Goal: Transaction & Acquisition: Purchase product/service

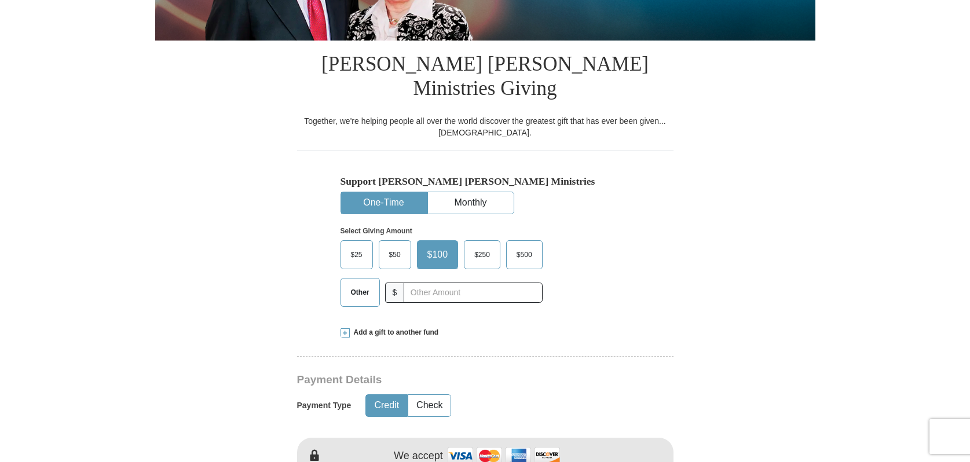
scroll to position [266, 0]
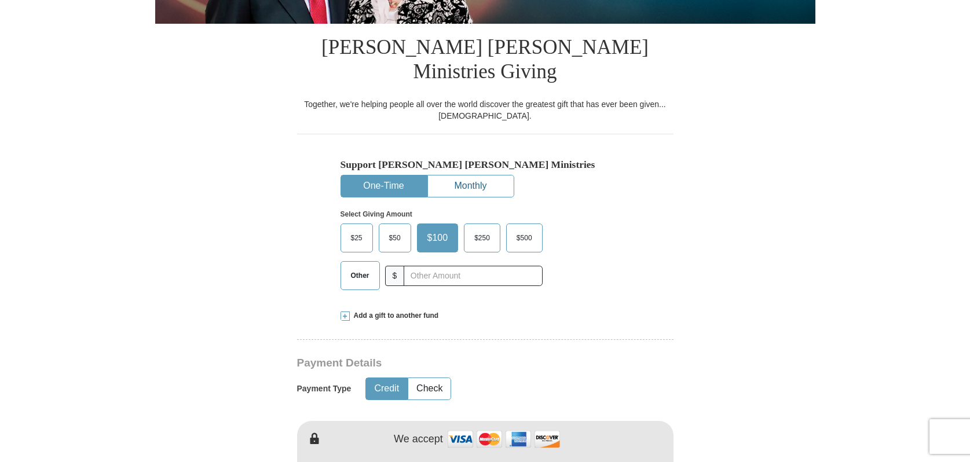
click at [474, 175] on button "Monthly" at bounding box center [471, 185] width 86 height 21
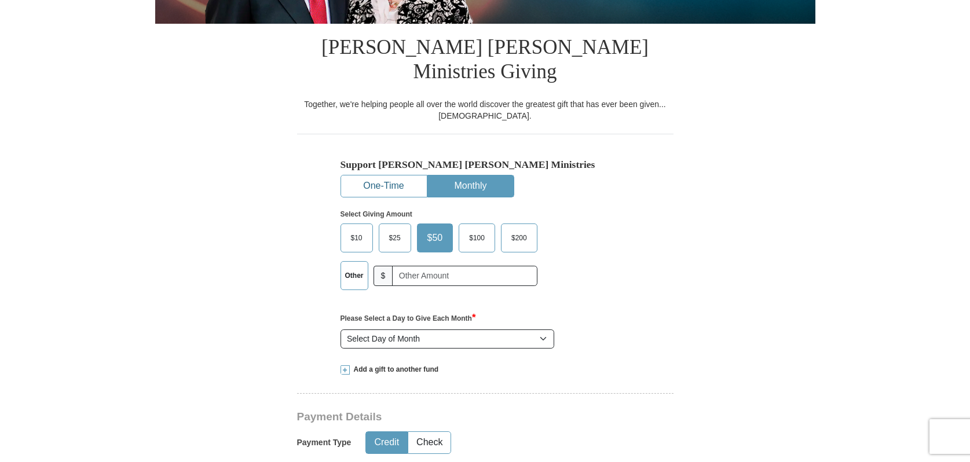
click at [384, 175] on button "One-Time" at bounding box center [384, 185] width 86 height 21
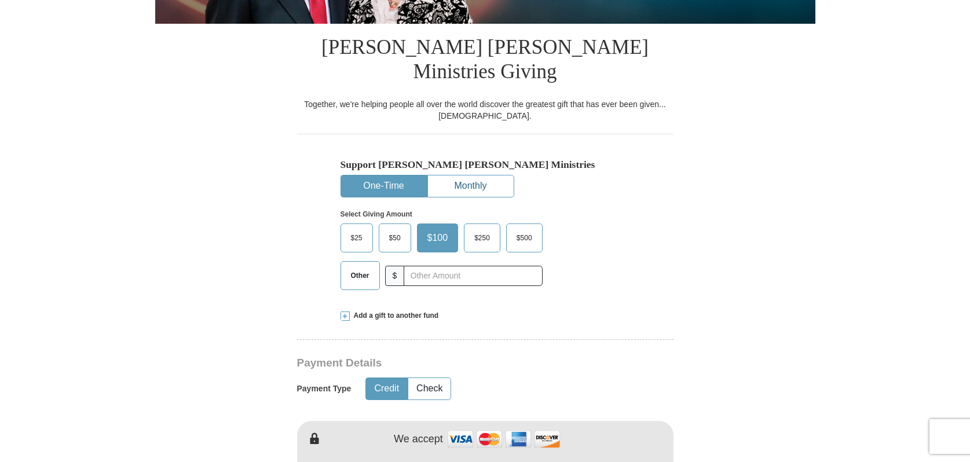
click at [458, 175] on button "Monthly" at bounding box center [471, 185] width 86 height 21
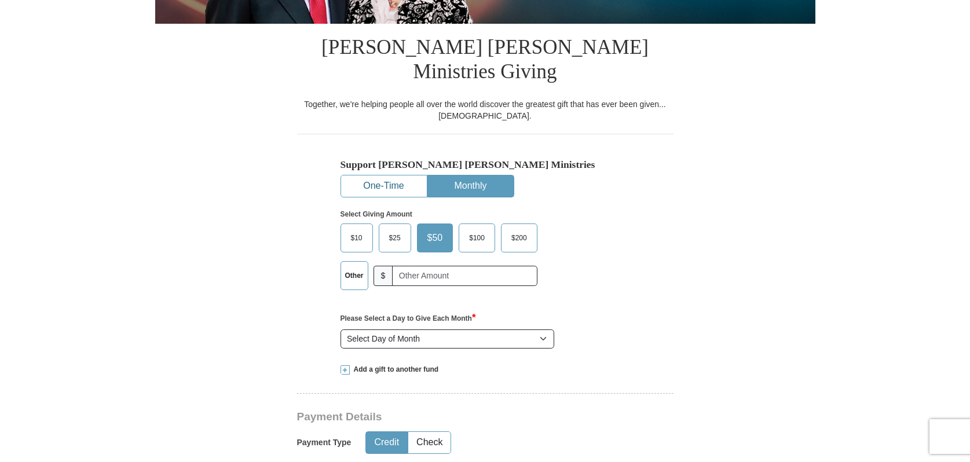
click at [383, 175] on button "One-Time" at bounding box center [384, 185] width 86 height 21
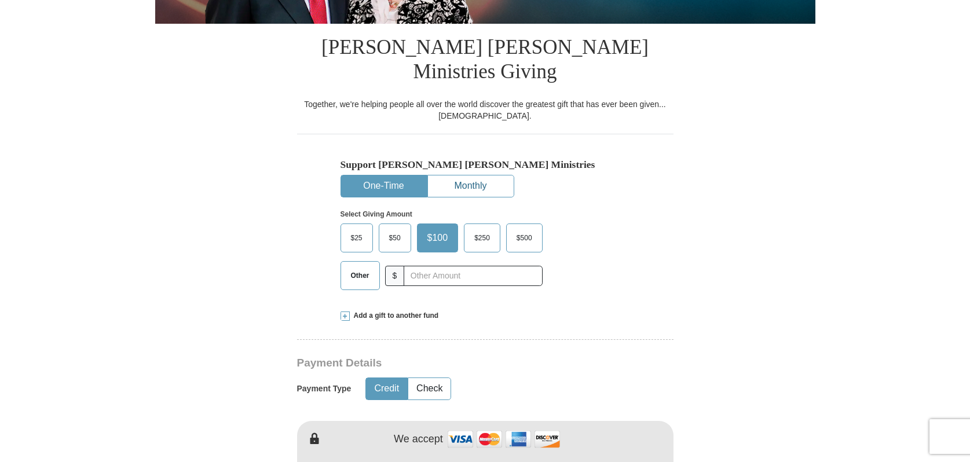
click at [464, 175] on button "Monthly" at bounding box center [471, 185] width 86 height 21
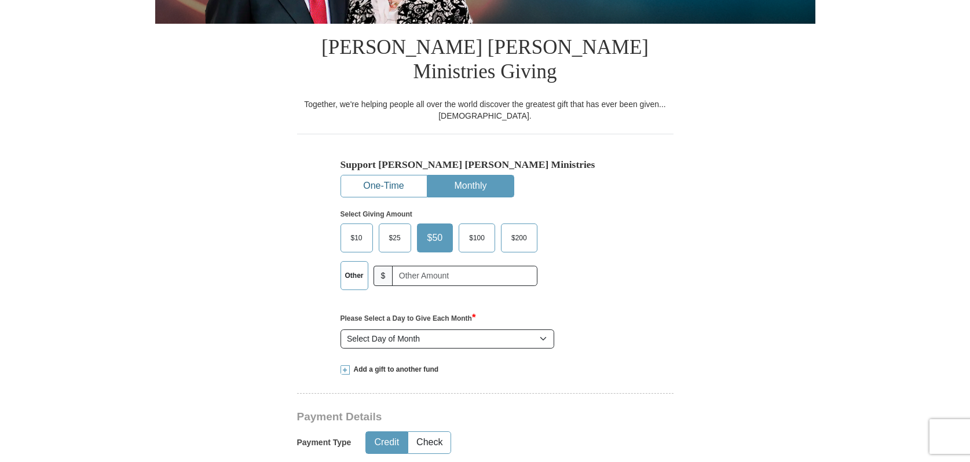
click at [387, 175] on button "One-Time" at bounding box center [384, 185] width 86 height 21
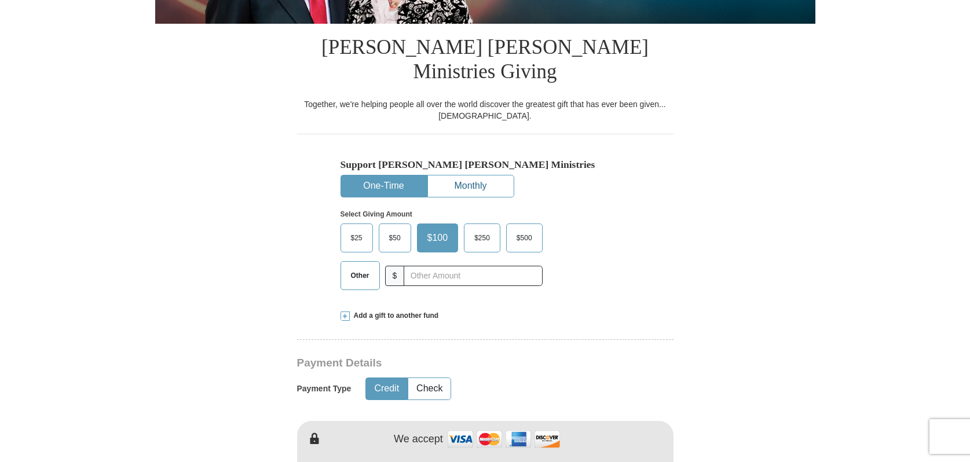
click at [476, 175] on button "Monthly" at bounding box center [471, 185] width 86 height 21
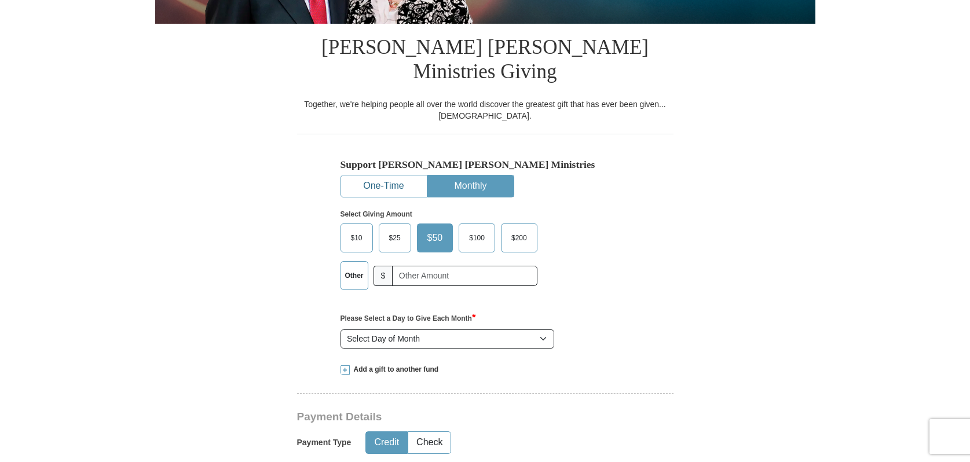
click at [401, 175] on button "One-Time" at bounding box center [384, 185] width 86 height 21
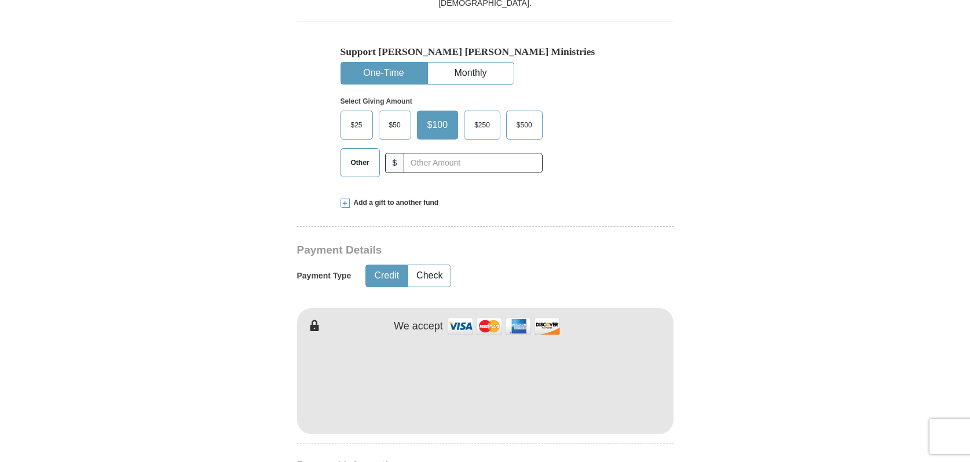
scroll to position [379, 0]
click at [465, 63] on button "Monthly" at bounding box center [471, 73] width 86 height 21
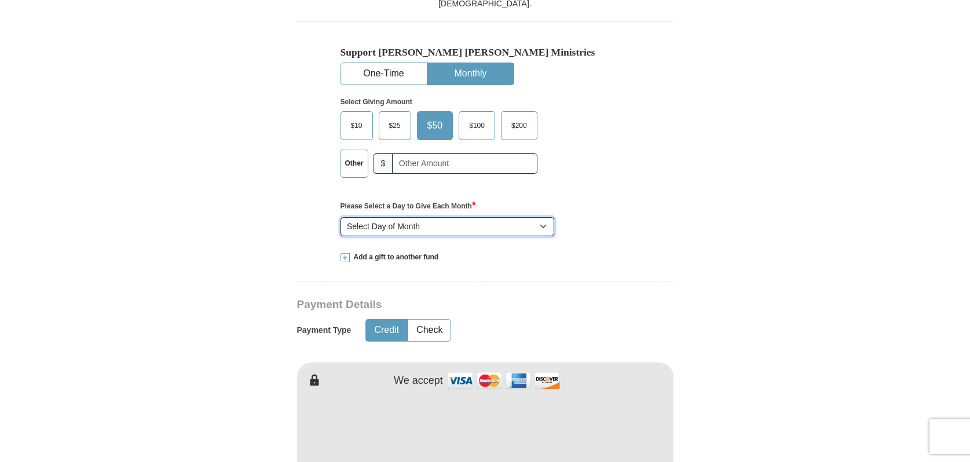
click at [509, 217] on select "Select Day of Month 1 2 3 4 5 6 7 8 9 10 11 12 13 14 15 16 17 18 19 20 21 22 23…" at bounding box center [447, 227] width 214 height 20
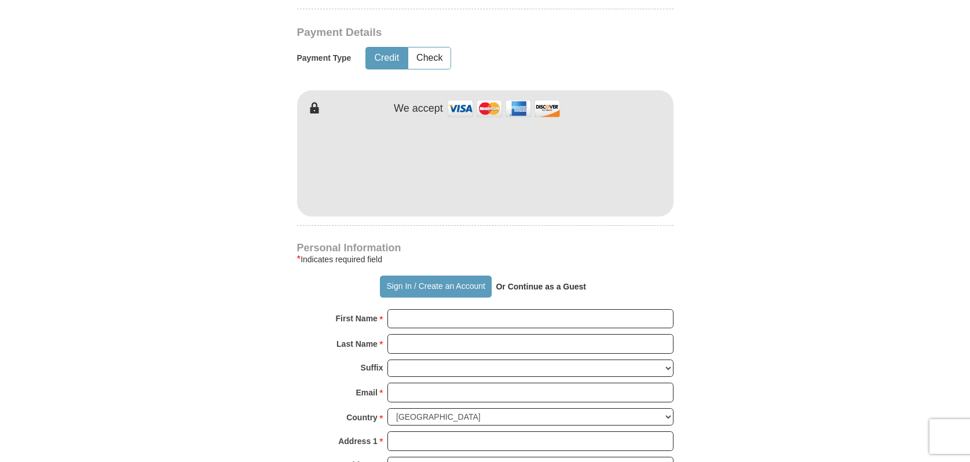
scroll to position [517, 0]
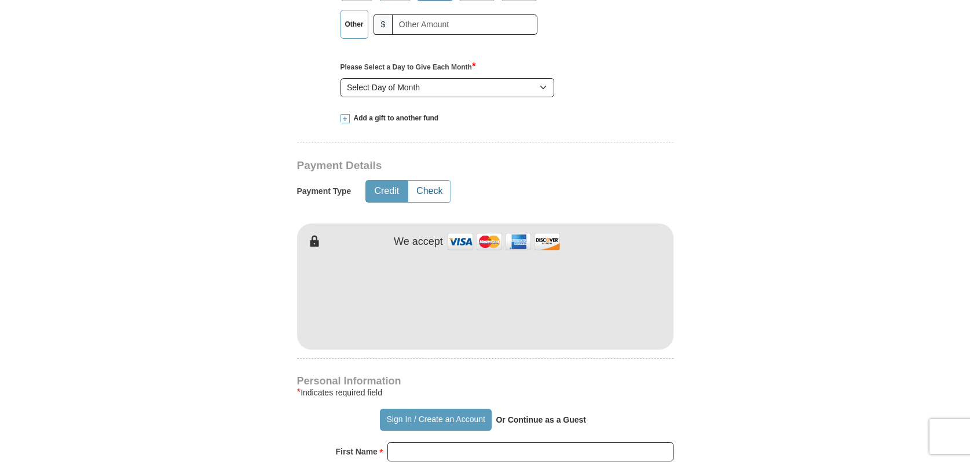
click at [437, 181] on button "Check" at bounding box center [429, 191] width 42 height 21
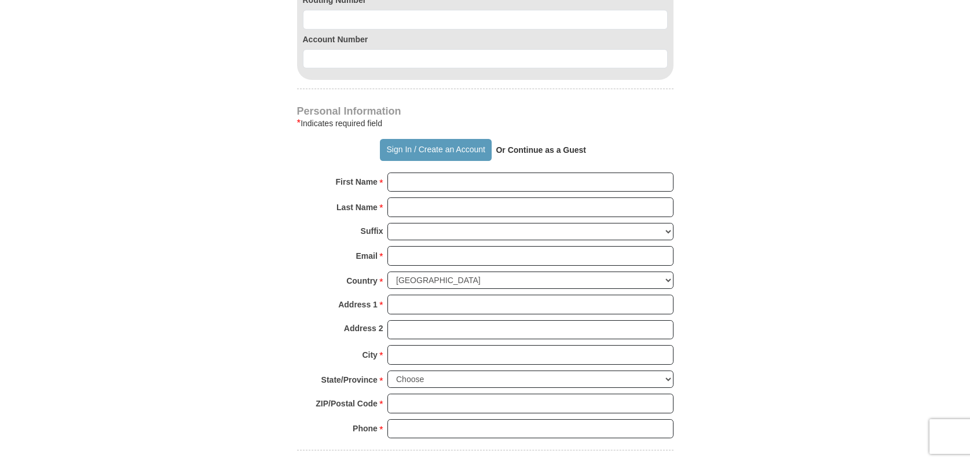
scroll to position [931, 0]
click at [554, 145] on strong "Or Continue as a Guest" at bounding box center [540, 149] width 90 height 9
click at [514, 145] on strong "Or Continue as a Guest" at bounding box center [540, 149] width 90 height 9
click at [550, 145] on strong "Or Continue as a Guest" at bounding box center [540, 149] width 90 height 9
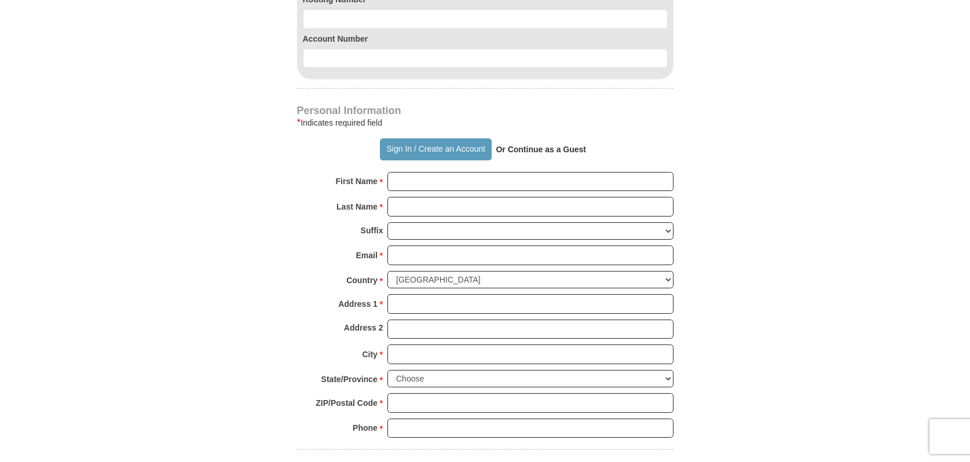
click at [550, 145] on strong "Or Continue as a Guest" at bounding box center [540, 149] width 90 height 9
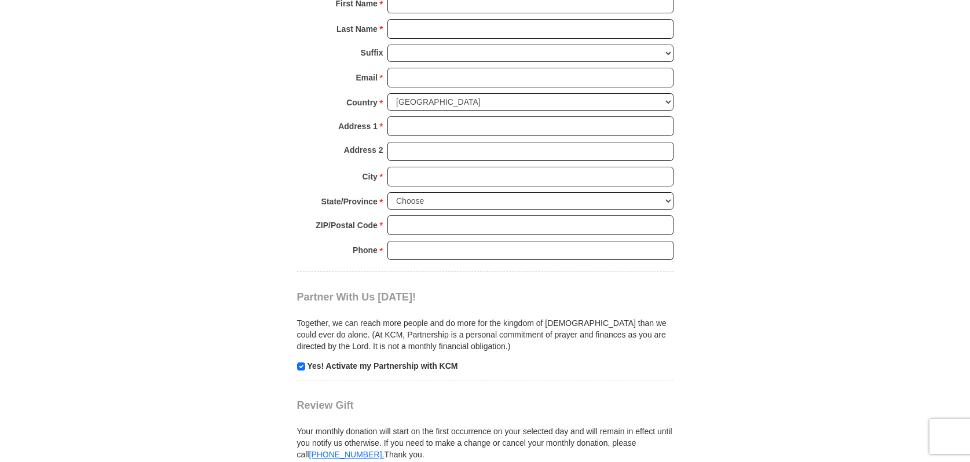
scroll to position [1072, 0]
